Goal: Answer question/provide support

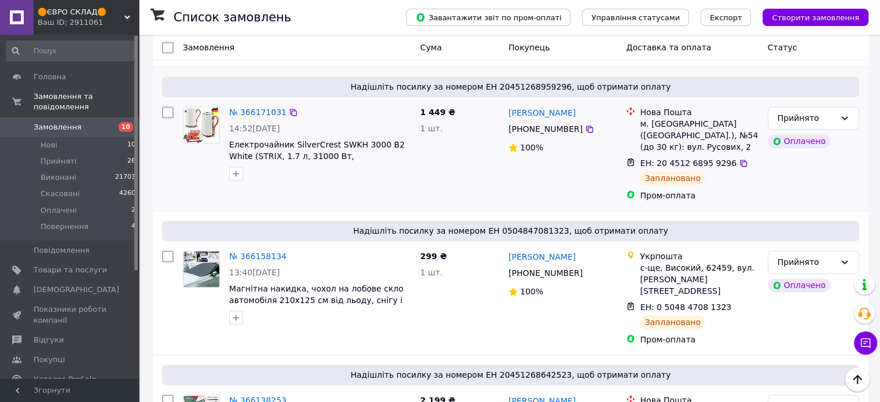
scroll to position [1619, 0]
click at [65, 156] on span "Прийняті" at bounding box center [58, 161] width 36 height 10
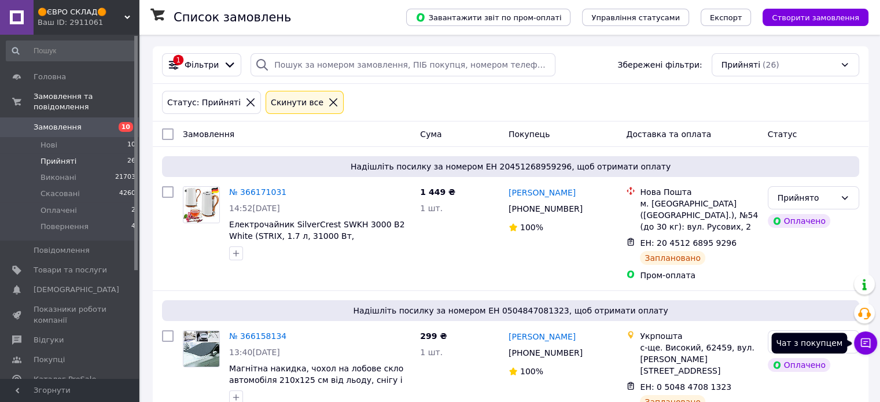
click at [870, 341] on icon at bounding box center [865, 343] width 12 height 12
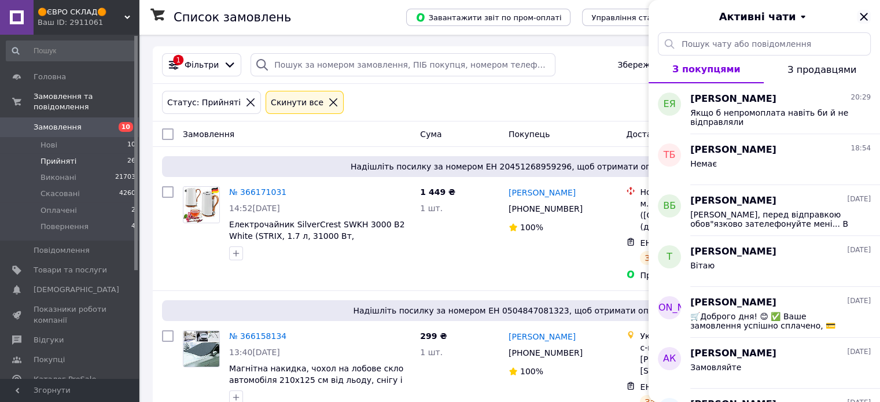
click at [868, 17] on icon "Закрити" at bounding box center [864, 17] width 14 height 14
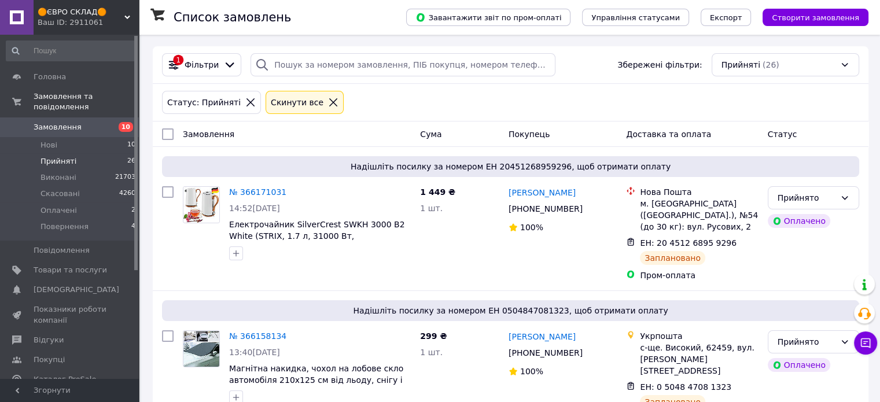
click at [62, 117] on link "Замовлення 10" at bounding box center [71, 127] width 142 height 20
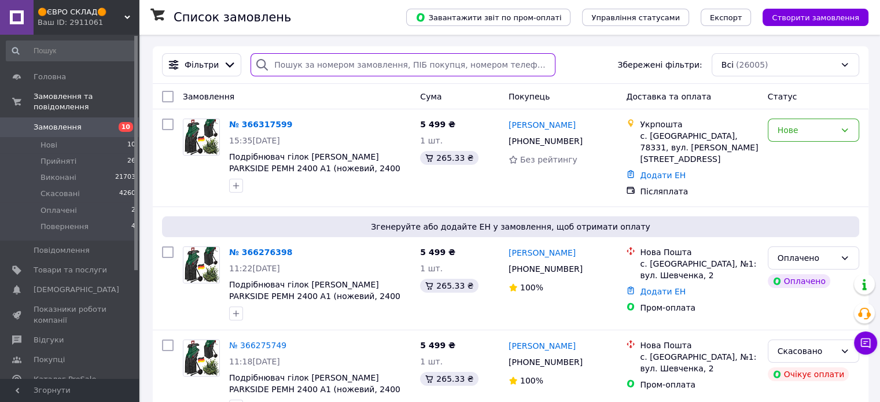
click at [301, 71] on input "search" at bounding box center [402, 64] width 305 height 23
paste input "[PHONE_NUMBER]"
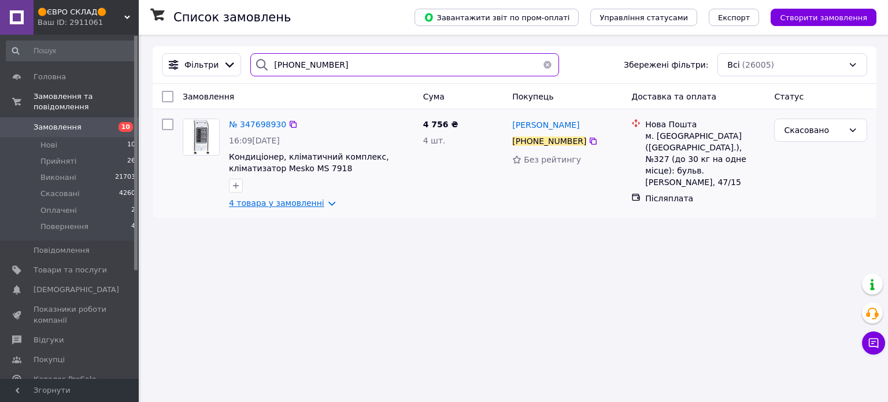
type input "[PHONE_NUMBER]"
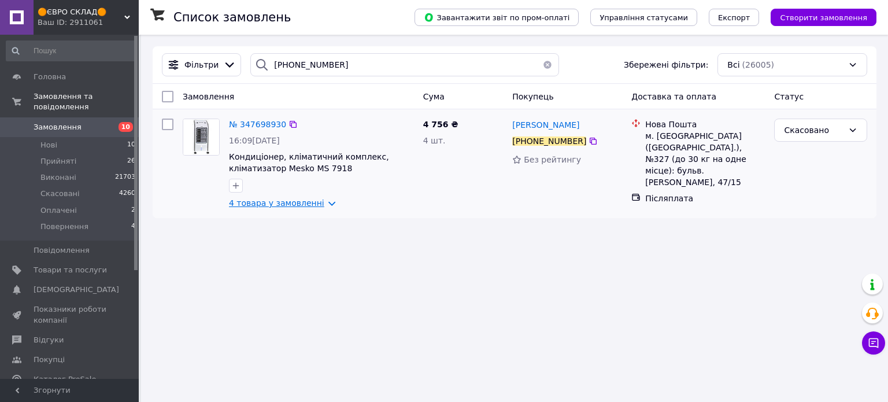
click at [301, 203] on link "4 товара у замовленні" at bounding box center [276, 202] width 95 height 9
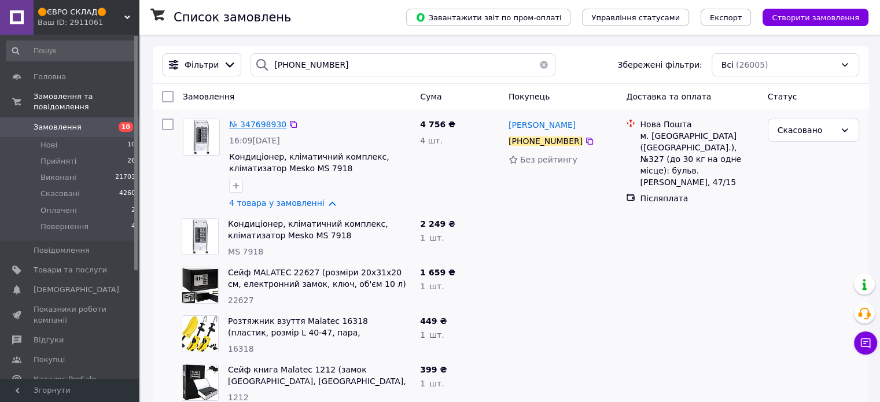
click at [264, 126] on span "№ 347698930" at bounding box center [257, 124] width 57 height 9
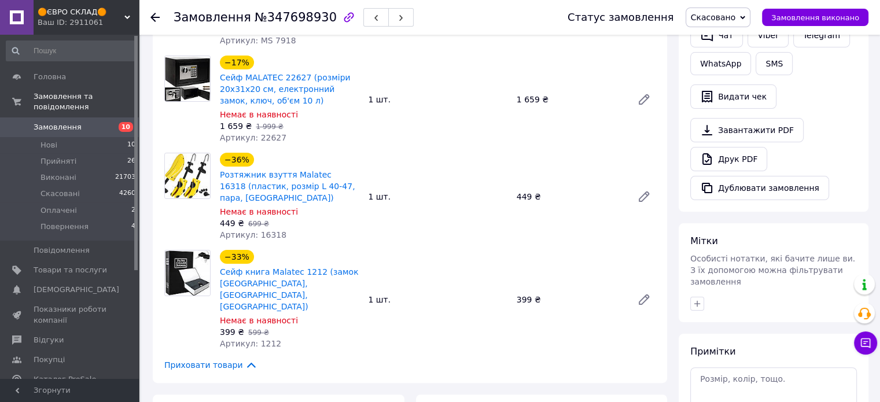
scroll to position [174, 0]
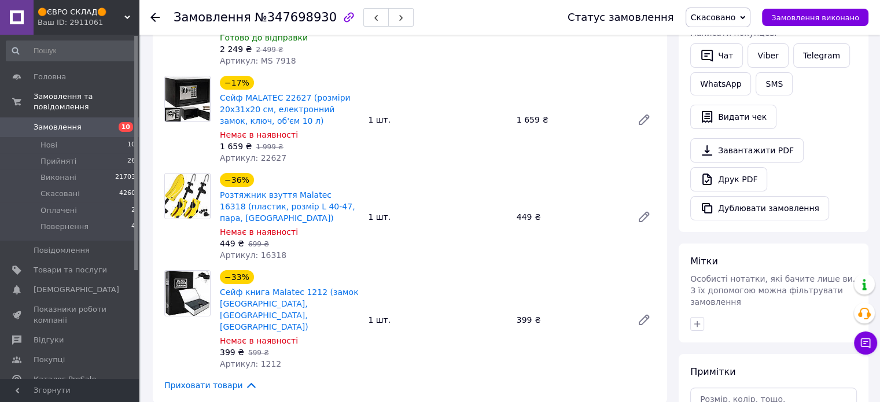
click at [56, 122] on span "Замовлення" at bounding box center [58, 127] width 48 height 10
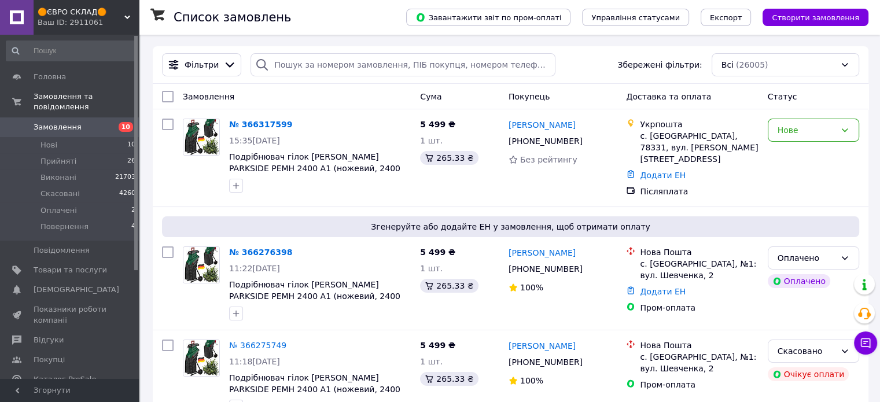
click at [37, 122] on span "Замовлення" at bounding box center [58, 127] width 48 height 10
click at [72, 122] on span "Замовлення" at bounding box center [58, 127] width 48 height 10
click at [870, 342] on span "2" at bounding box center [871, 336] width 10 height 10
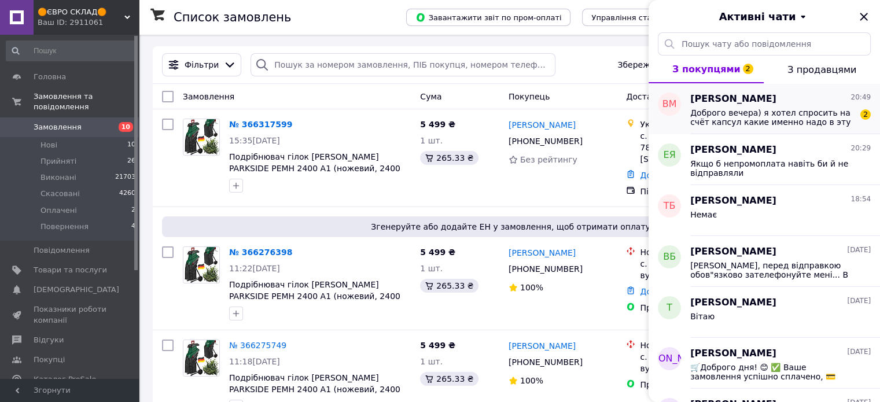
click at [747, 115] on span "Доброго вечера) я хотел спросить на счёт капсул какие именно надо в эту машинку…" at bounding box center [772, 117] width 164 height 19
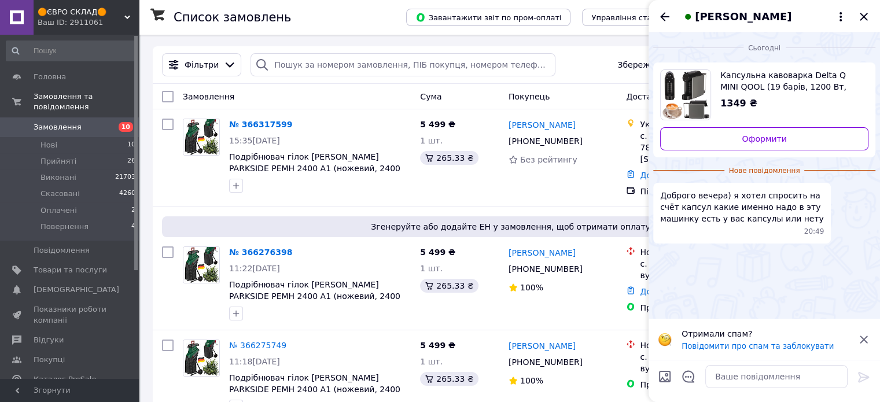
click at [795, 80] on span "Капсульна кавоварка Delta Q MINI QOOL (19 барів, 1200 Вт, 0.6 л, сріблястий/сір…" at bounding box center [789, 80] width 139 height 23
click at [747, 379] on textarea at bounding box center [776, 376] width 142 height 23
paste textarea "https://prom.ua/ua/p2326030907-kapsuli-delta-bellarom.html?utm_source=google_pm…"
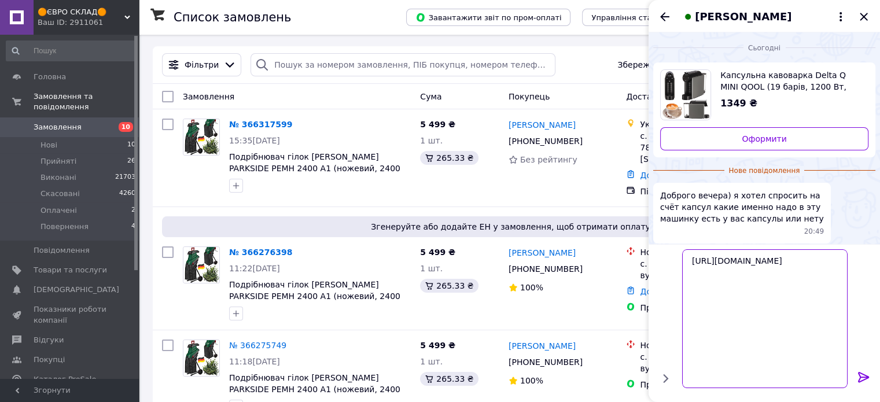
type textarea "https://prom.ua/ua/p2326030907-kapsuli-delta-bellarom.html?utm_source=google_pm…"
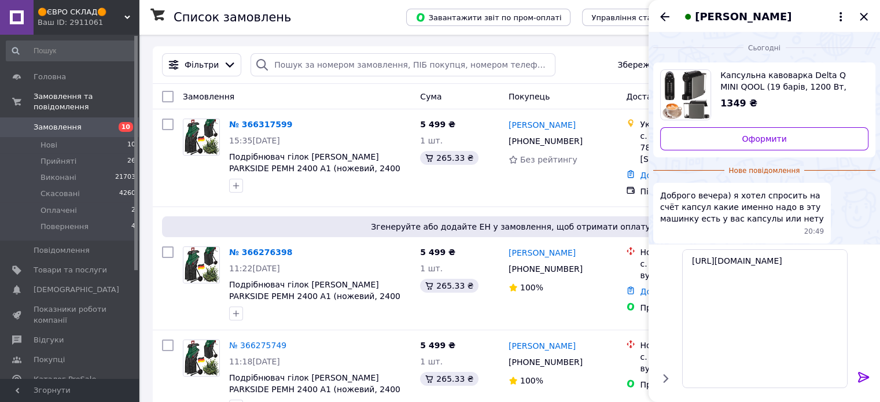
click at [868, 378] on icon at bounding box center [863, 377] width 11 height 10
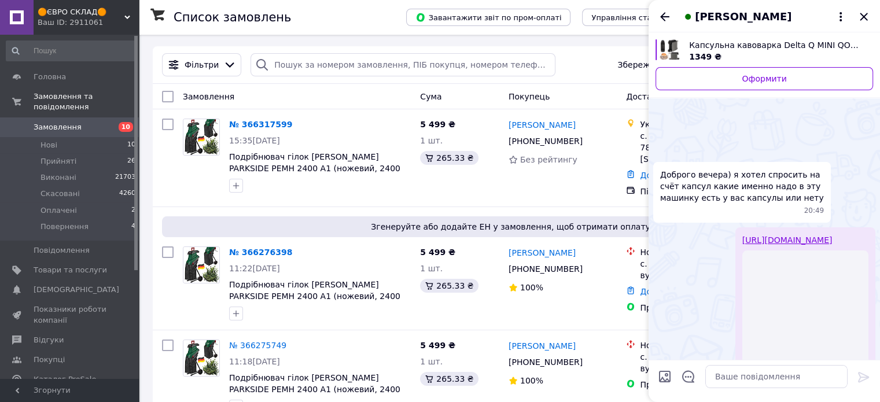
scroll to position [130, 0]
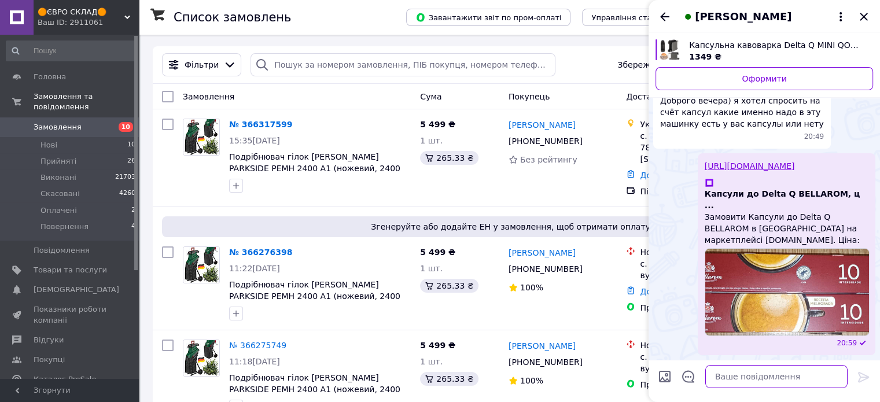
click at [731, 379] on textarea at bounding box center [776, 376] width 142 height 23
paste textarea "https://prom.ua/ua/p2616519047-komplekt-kofe-kapsulah.html?utm_source=google_pm…"
type textarea "https://prom.ua/ua/p2616519047-komplekt-kofe-kapsulah.html?utm_source=google_pm…"
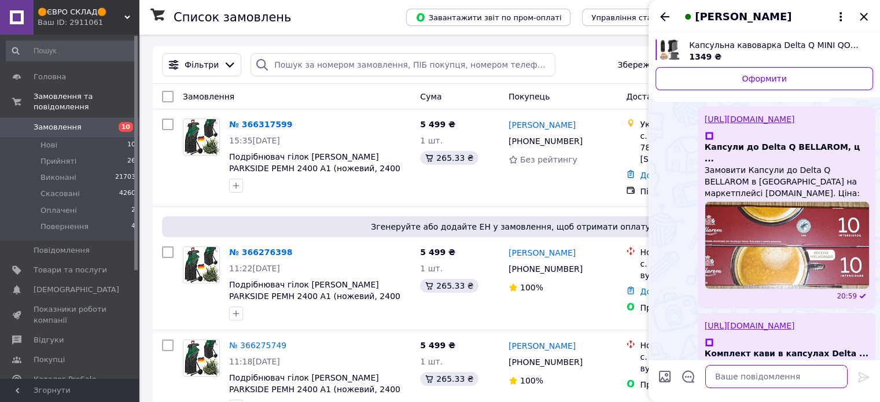
scroll to position [0, 0]
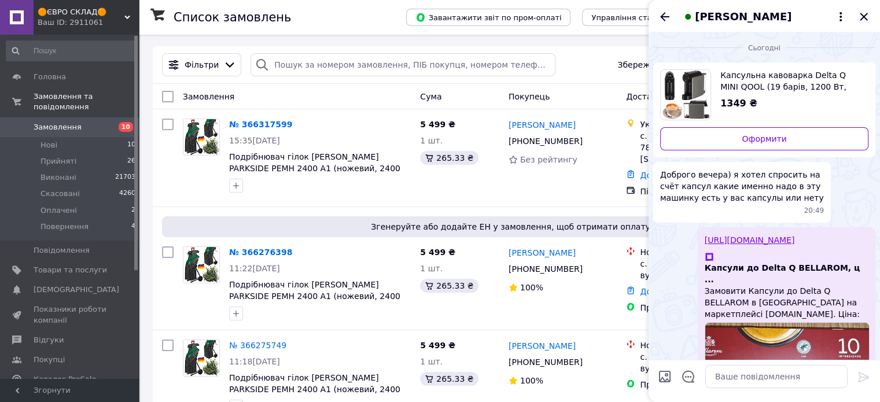
click at [866, 14] on icon "Закрити" at bounding box center [863, 17] width 8 height 8
